Goal: Navigation & Orientation: Find specific page/section

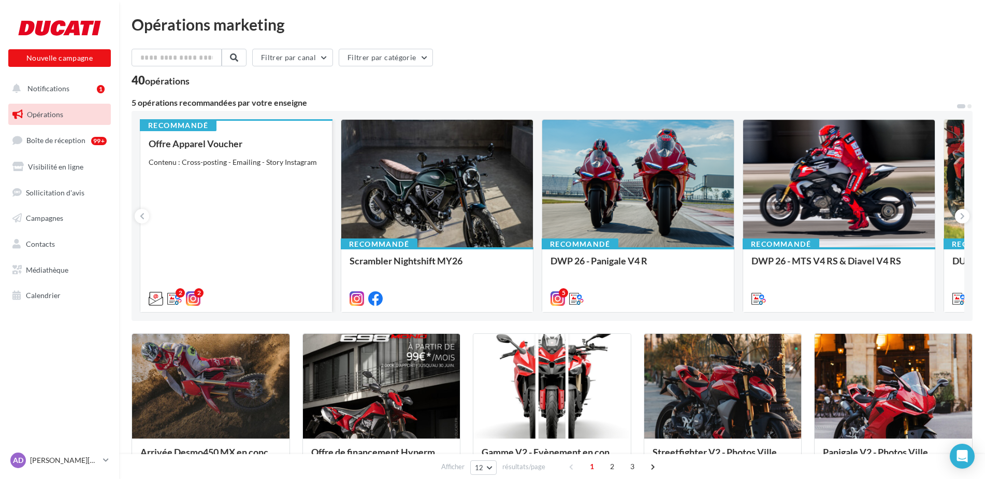
click at [257, 212] on div "Offre Apparel Voucher Contenu : Cross-posting - Emailing - Story Instagram" at bounding box center [236, 220] width 175 height 164
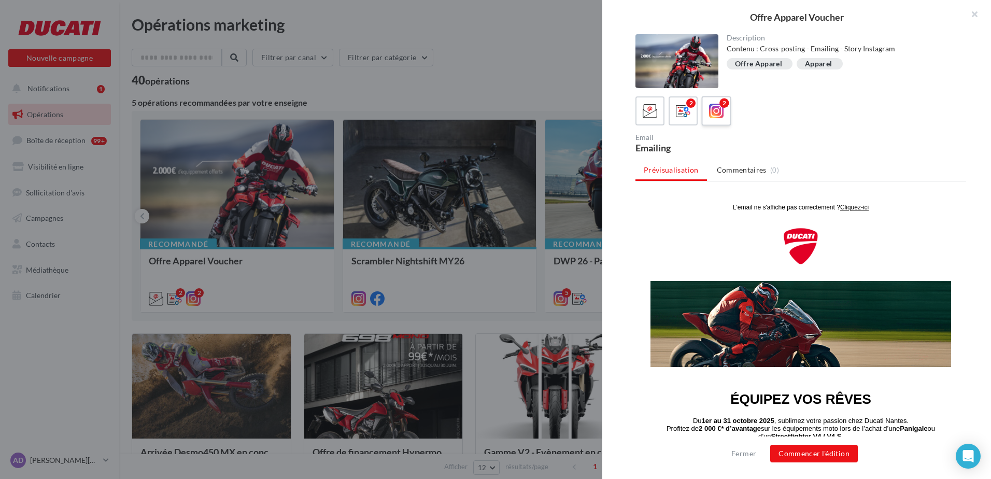
click at [711, 114] on icon at bounding box center [716, 111] width 15 height 15
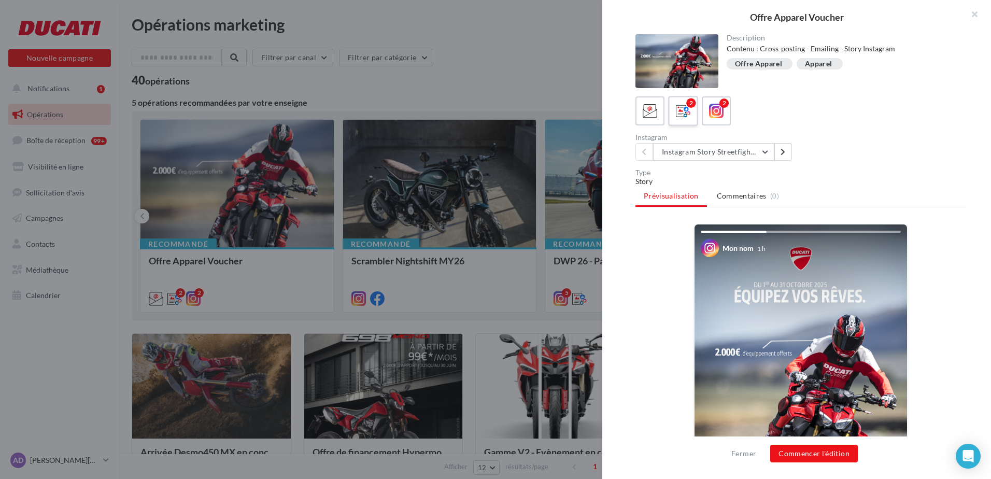
click at [684, 106] on icon at bounding box center [683, 111] width 15 height 15
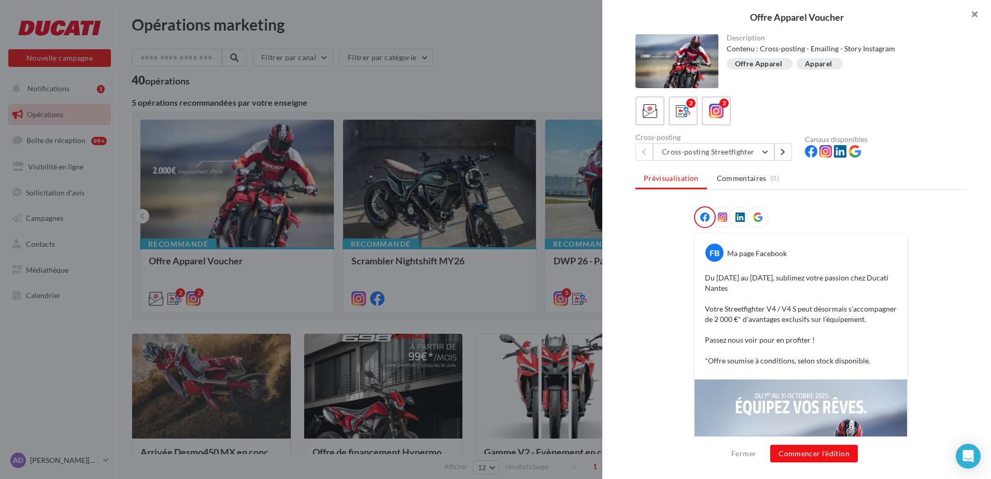
click at [979, 9] on button "button" at bounding box center [969, 15] width 41 height 31
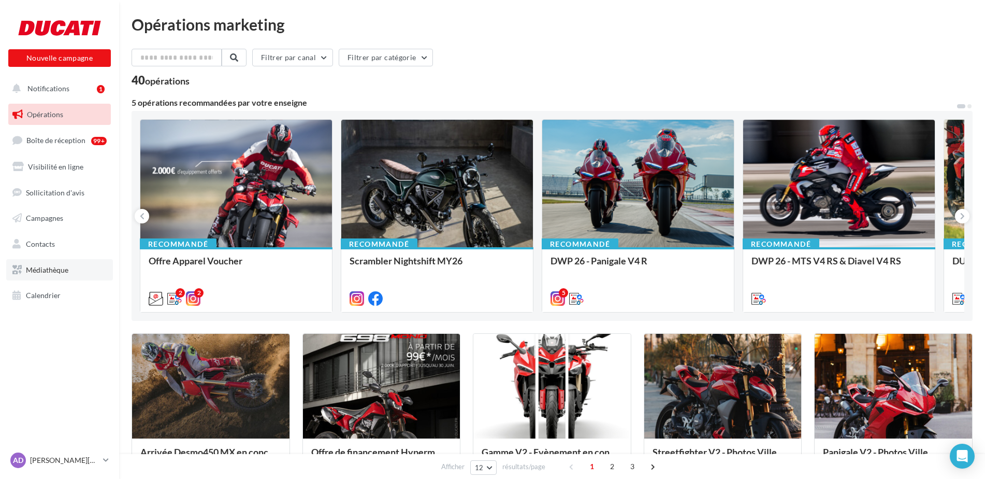
click at [59, 274] on link "Médiathèque" at bounding box center [59, 270] width 107 height 22
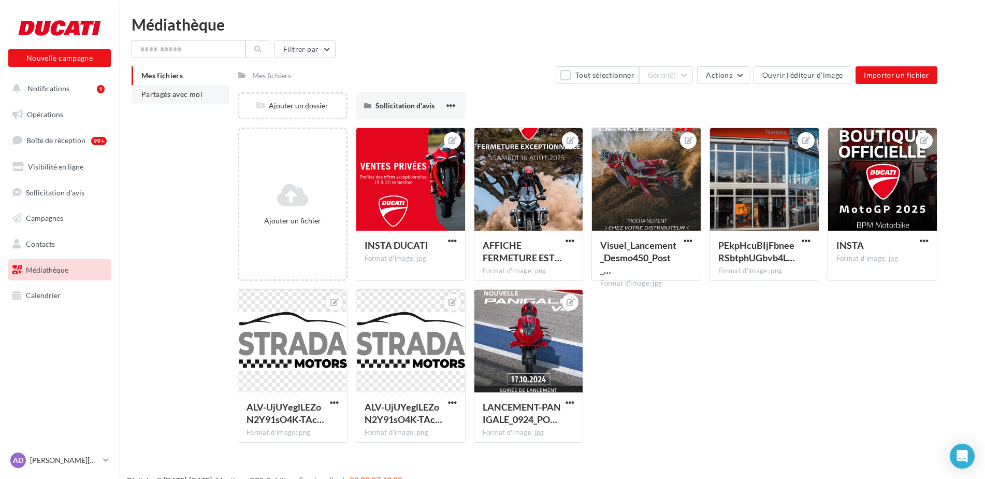
drag, startPoint x: 254, startPoint y: 75, endPoint x: 199, endPoint y: 94, distance: 58.5
click at [243, 82] on div "Mes fichiers" at bounding box center [267, 74] width 58 height 15
click at [184, 97] on span "Partagés avec moi" at bounding box center [171, 94] width 61 height 9
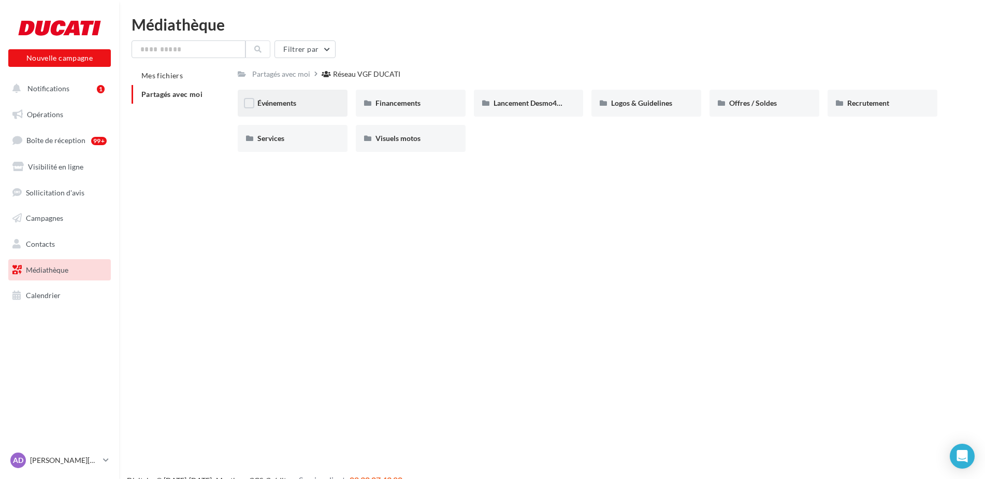
click at [300, 105] on div "Événements" at bounding box center [292, 103] width 70 height 10
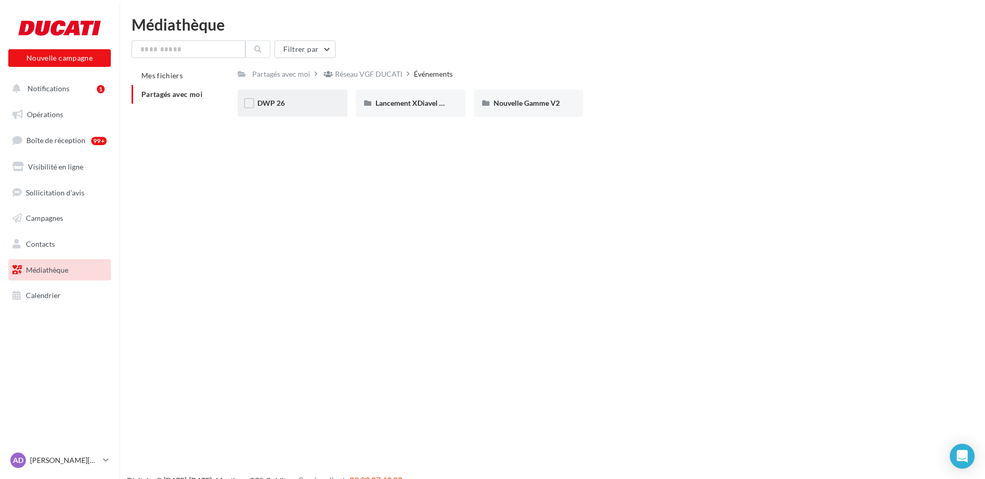
click at [300, 107] on div "DWP 26" at bounding box center [292, 103] width 70 height 10
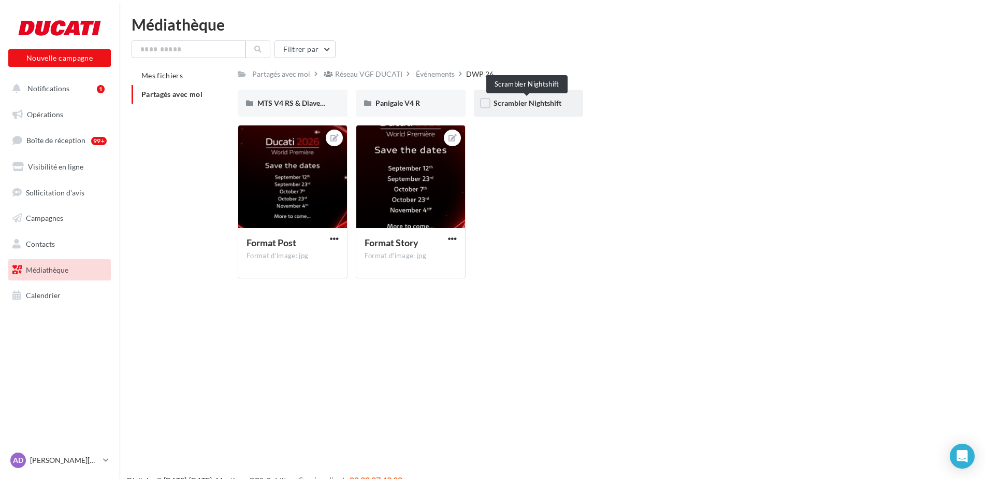
click at [510, 103] on span "Scrambler Nightshift" at bounding box center [528, 102] width 68 height 9
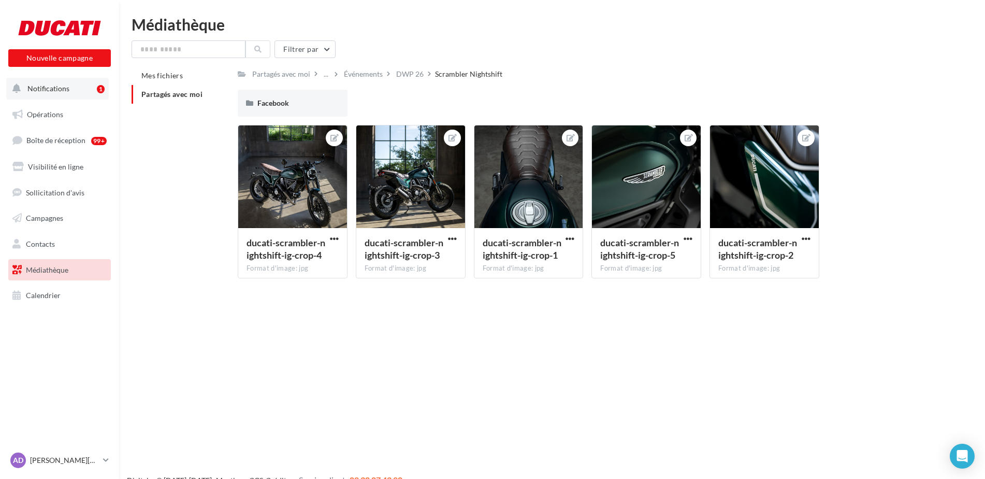
click at [54, 97] on button "Notifications 1" at bounding box center [57, 89] width 103 height 22
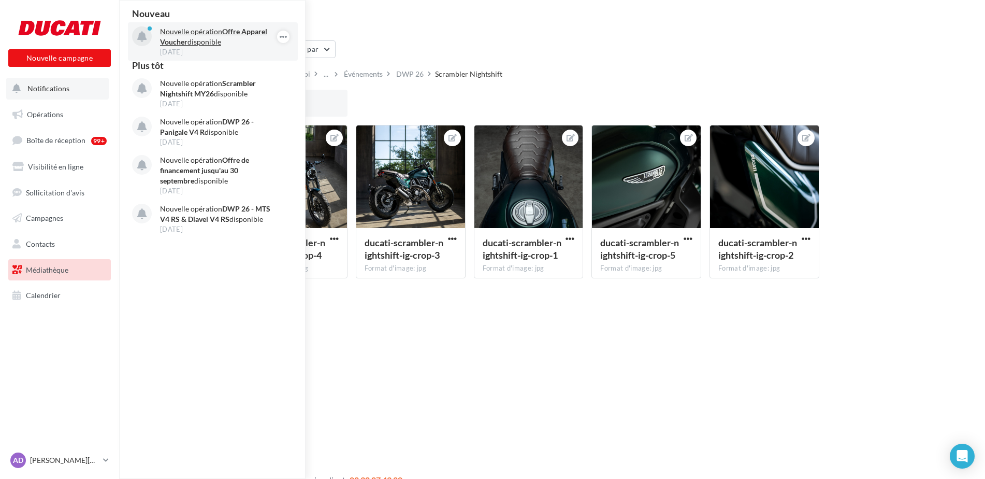
click at [188, 42] on p "Nouvelle opération Offre Apparel Voucher disponible" at bounding box center [220, 36] width 120 height 21
